Goal: Information Seeking & Learning: Find specific fact

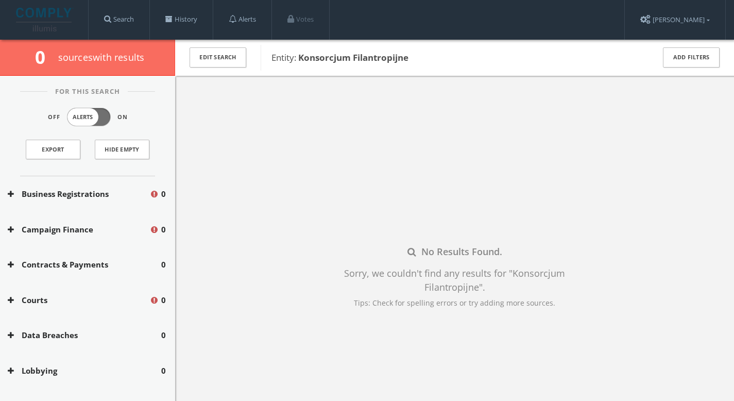
click at [63, 192] on button "Business Registrations" at bounding box center [79, 194] width 142 height 12
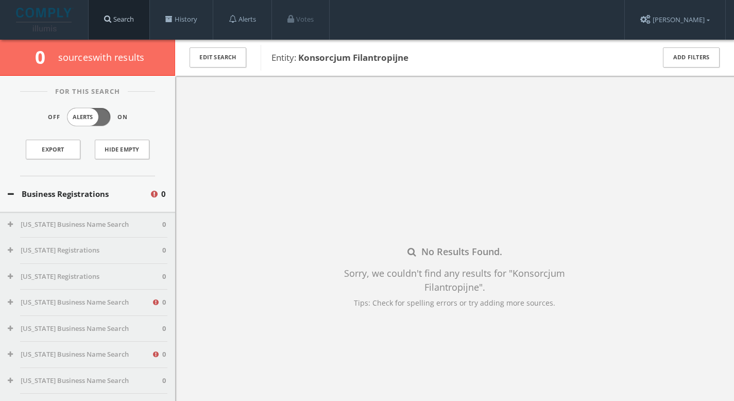
click at [119, 18] on link "Search" at bounding box center [119, 19] width 61 height 39
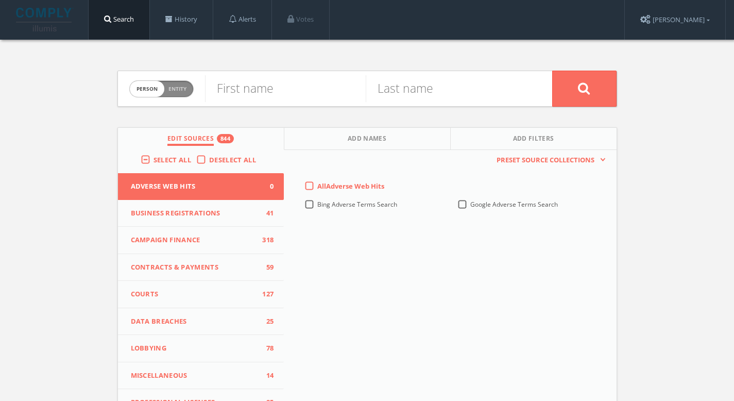
click at [186, 88] on span "Entity" at bounding box center [177, 89] width 18 height 8
checkbox input "true"
click at [279, 95] on input "text" at bounding box center [378, 88] width 347 height 27
paste input "Philanthropic Consortium"
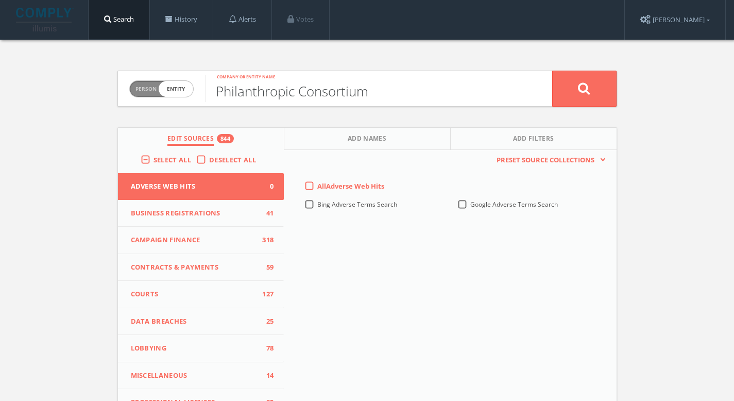
type input "Philanthropic Consortium"
click at [580, 91] on icon at bounding box center [584, 88] width 12 height 13
